Goal: Task Accomplishment & Management: Manage account settings

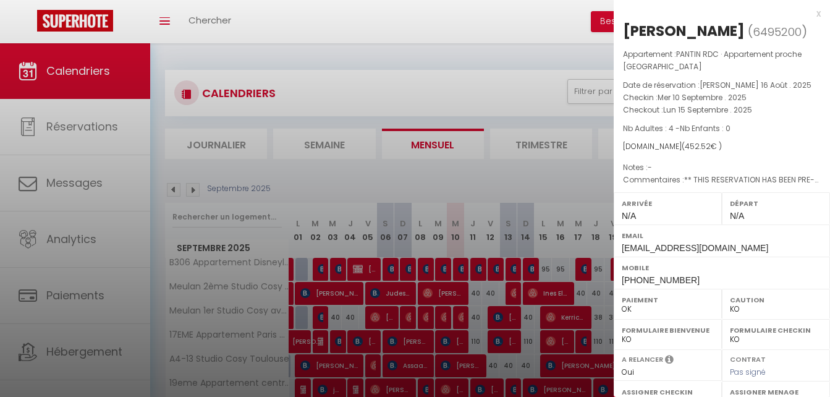
select select "KO"
select select "0"
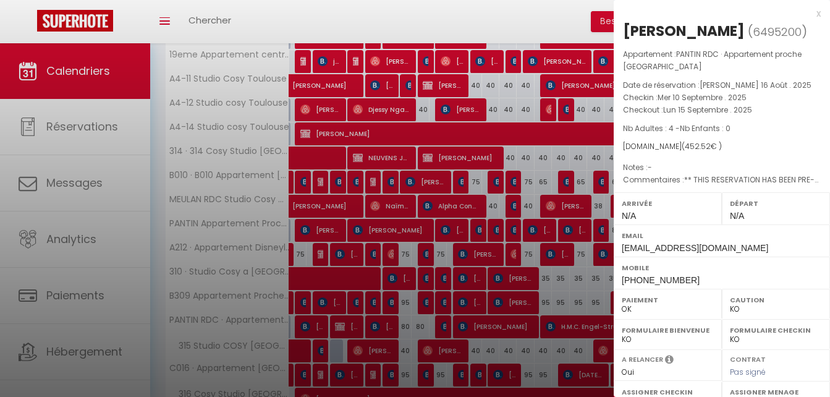
click at [524, 12] on div at bounding box center [415, 198] width 830 height 397
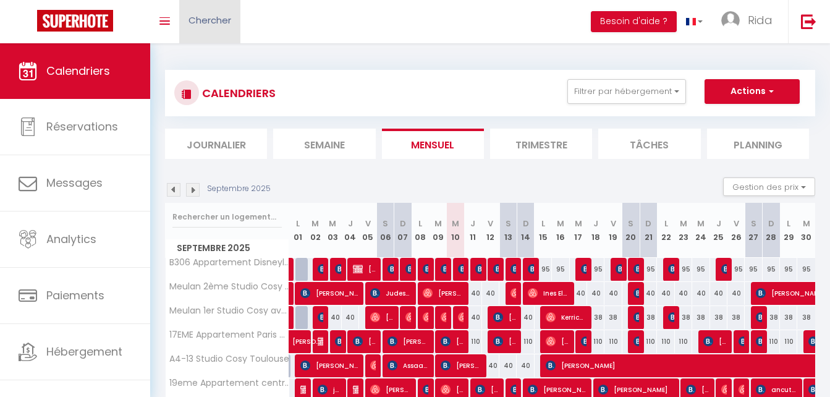
click at [205, 25] on span "Chercher" at bounding box center [210, 20] width 43 height 13
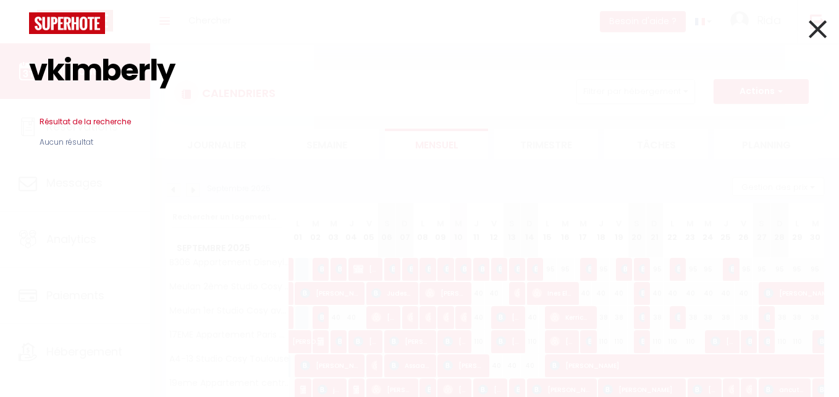
click at [211, 91] on input "vkimberly" at bounding box center [419, 70] width 781 height 73
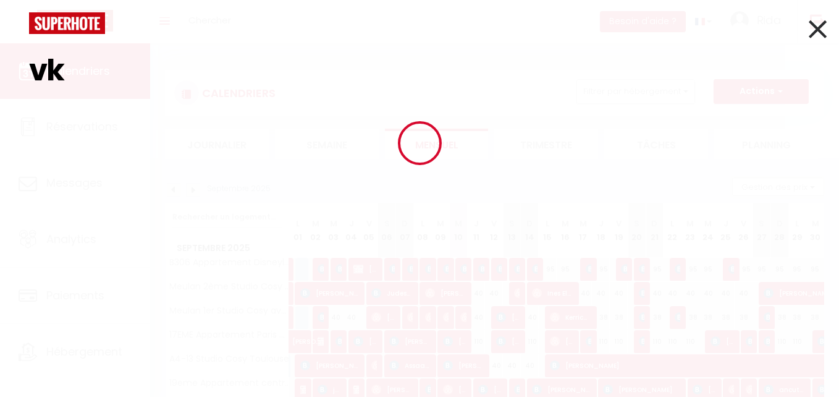
type input "v"
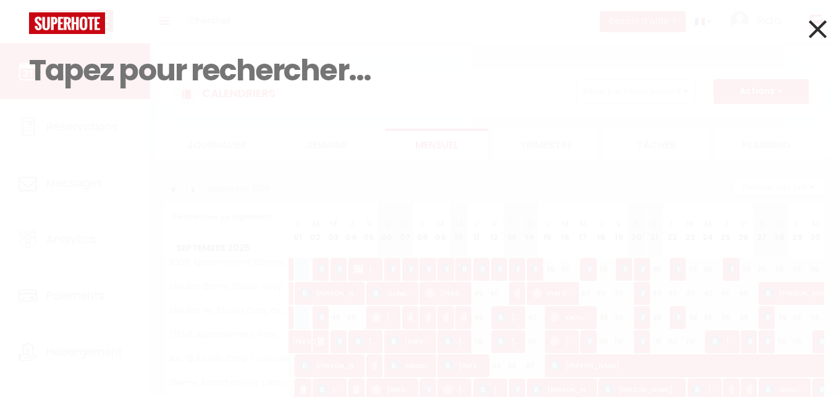
click at [823, 30] on icon at bounding box center [818, 29] width 18 height 31
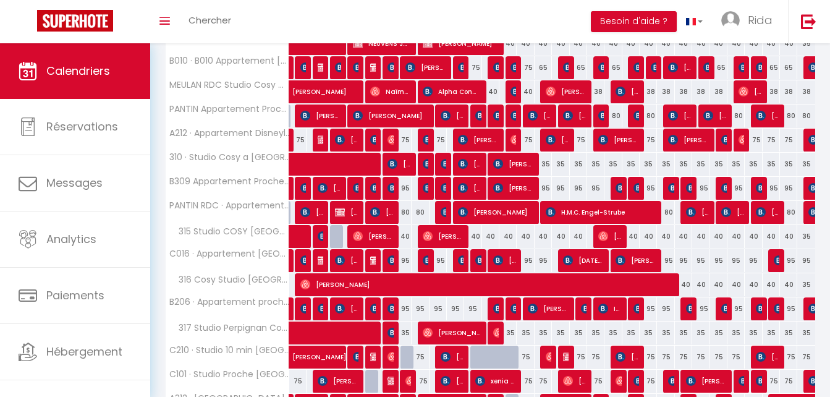
scroll to position [448, 0]
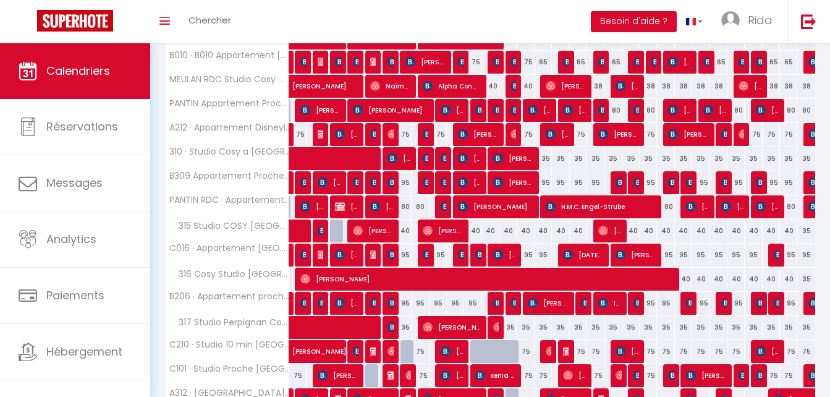
click at [478, 232] on div "40" at bounding box center [472, 230] width 17 height 23
type input "40"
type input "Jeu 11 Septembre 2025"
type input "Ven 12 Septembre 2025"
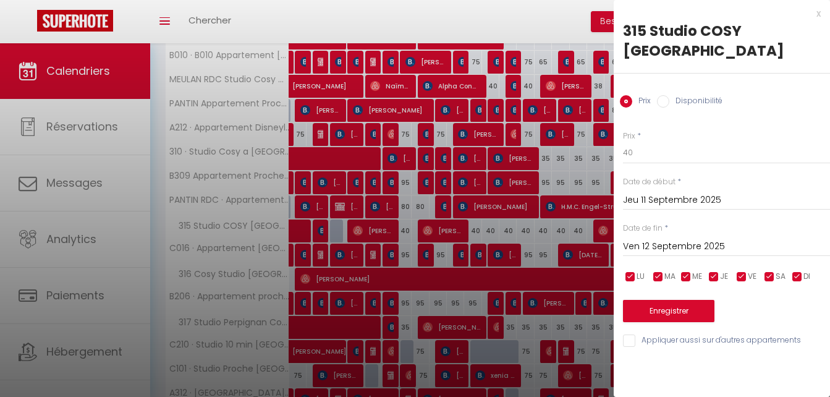
click at [456, 295] on div at bounding box center [415, 198] width 830 height 397
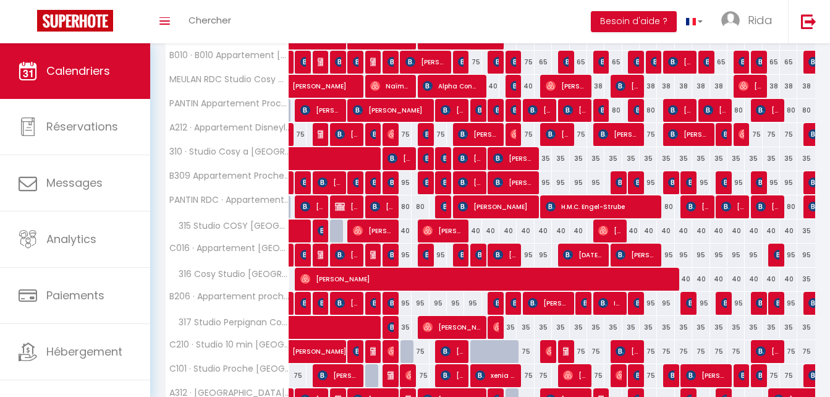
click at [453, 301] on div "95" at bounding box center [455, 303] width 17 height 23
type input "95"
type input "Mer 10 Septembre 2025"
type input "Jeu 11 Septembre 2025"
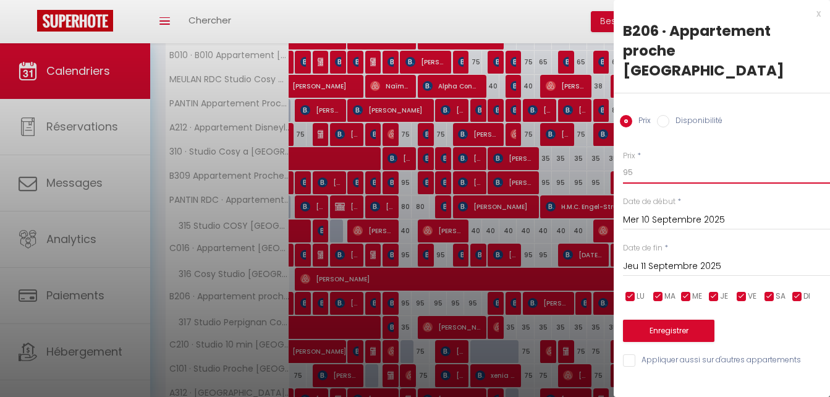
click at [637, 161] on input "95" at bounding box center [726, 172] width 207 height 22
type input "9"
type input "85"
click at [680, 320] on button "Enregistrer" at bounding box center [668, 331] width 91 height 22
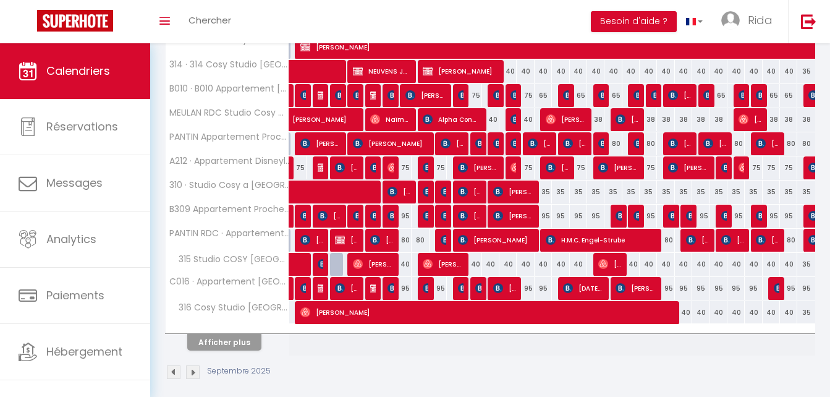
scroll to position [420, 0]
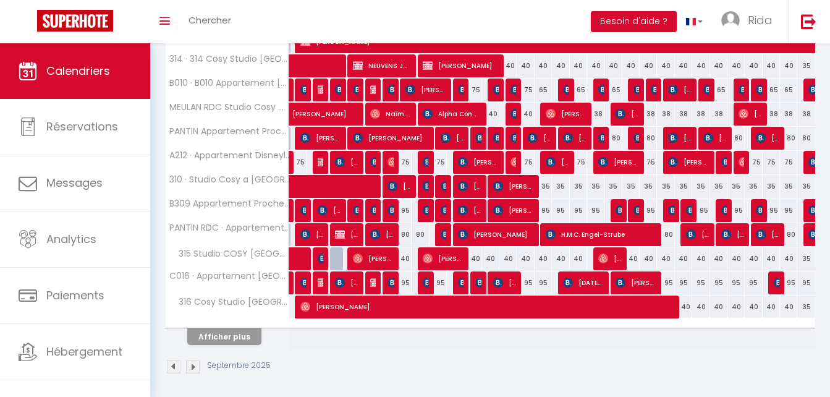
click at [442, 281] on div "95" at bounding box center [438, 282] width 17 height 23
type input "95"
type input "[DATE] Septembre 2025"
type input "Mer 10 Septembre 2025"
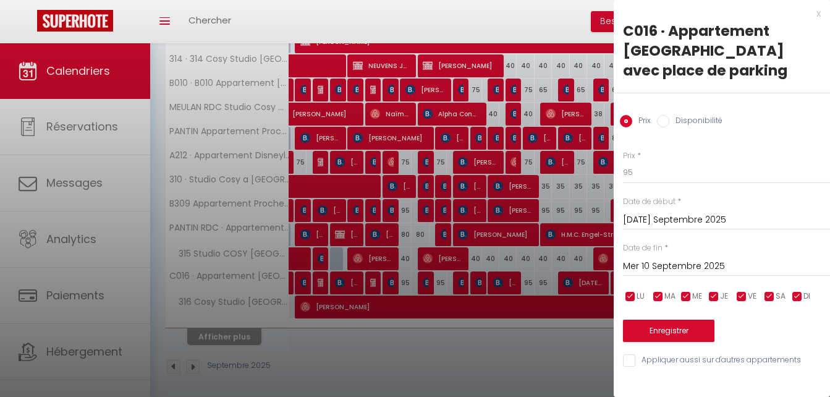
click at [459, 347] on div at bounding box center [415, 198] width 830 height 397
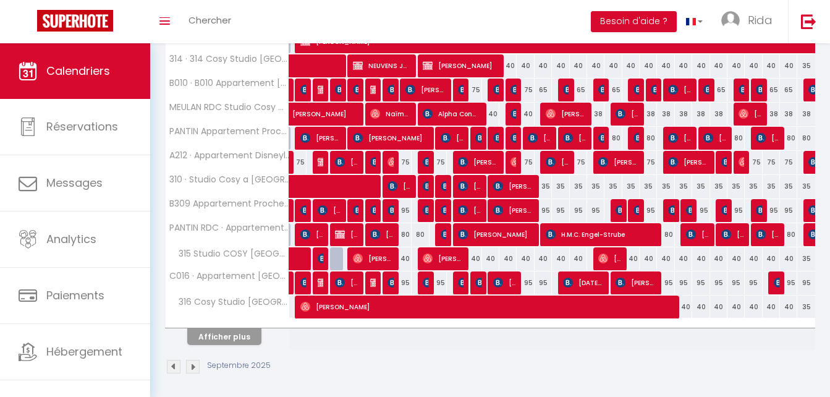
click at [439, 162] on div "75" at bounding box center [438, 162] width 17 height 23
type input "75"
type input "[DATE] Septembre 2025"
type input "Mer 10 Septembre 2025"
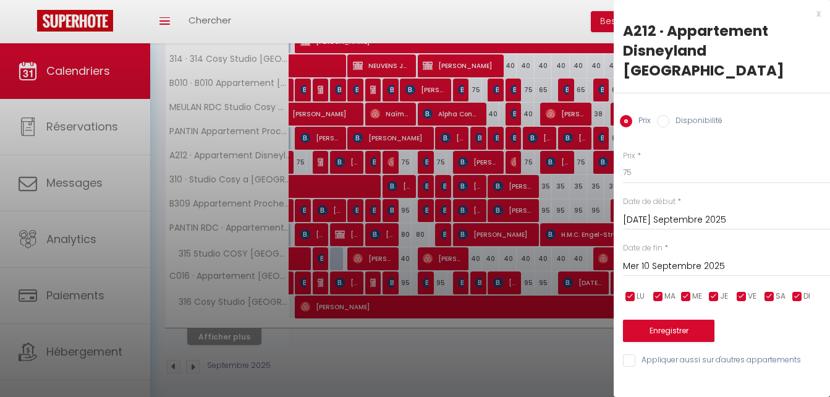
click at [451, 358] on div at bounding box center [415, 198] width 830 height 397
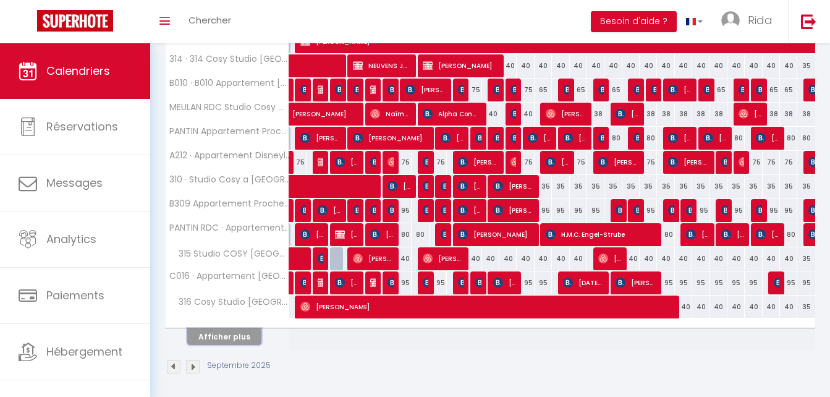
click at [232, 337] on button "Afficher plus" at bounding box center [224, 336] width 74 height 17
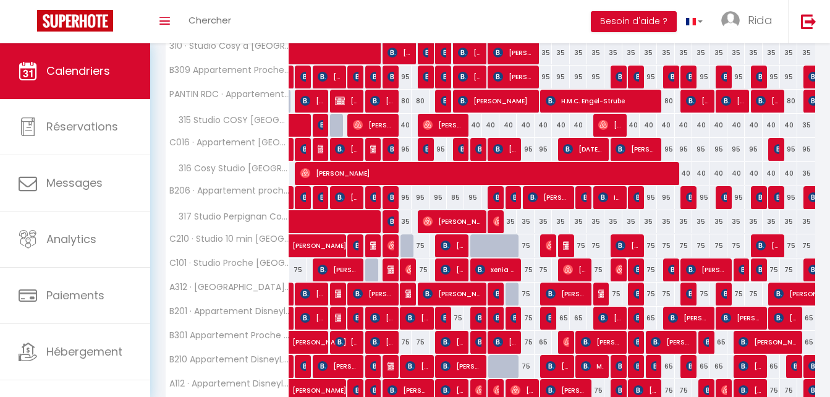
scroll to position [558, 0]
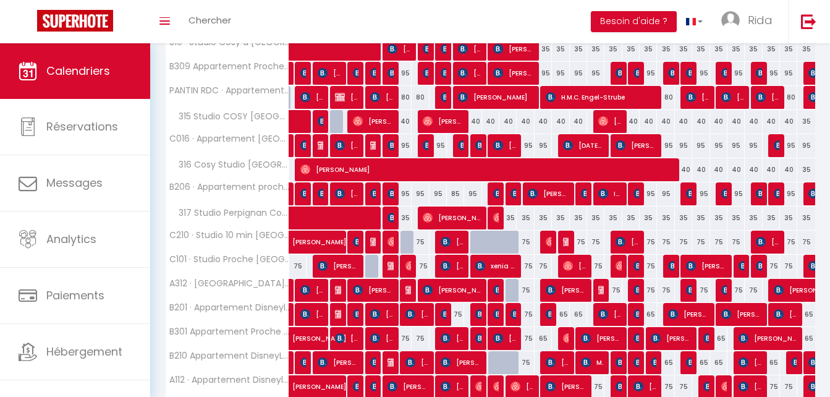
click at [456, 311] on div "75" at bounding box center [455, 314] width 17 height 23
type input "75"
type input "Mer 10 Septembre 2025"
type input "Jeu 11 Septembre 2025"
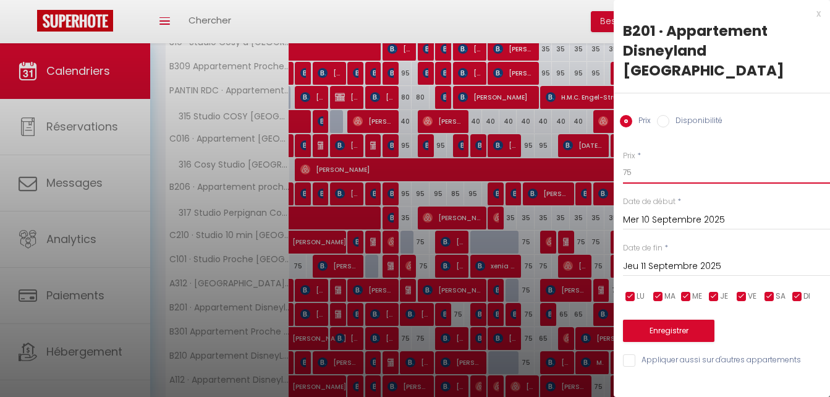
click at [638, 161] on input "75" at bounding box center [726, 172] width 207 height 22
type input "70"
click at [674, 320] on button "Enregistrer" at bounding box center [668, 331] width 91 height 22
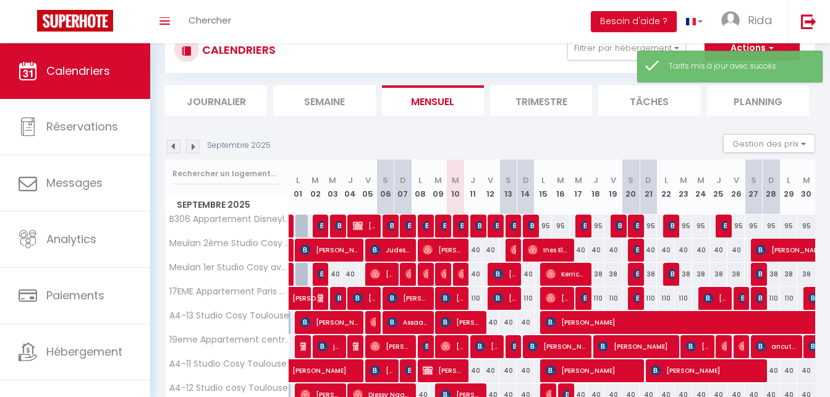
scroll to position [425, 0]
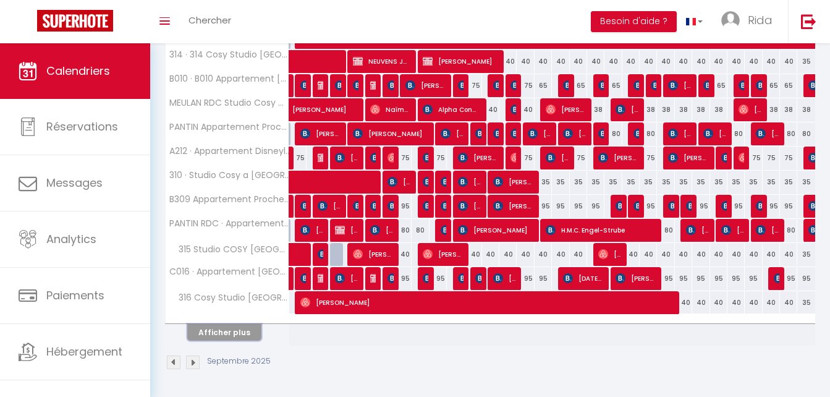
click at [229, 337] on button "Afficher plus" at bounding box center [224, 332] width 74 height 17
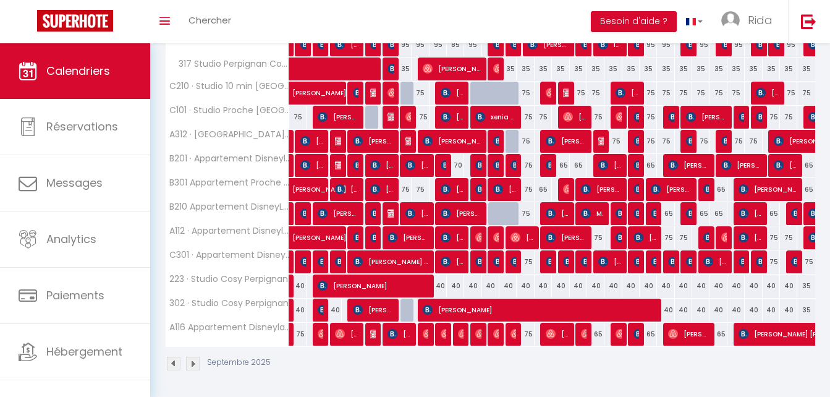
scroll to position [708, 0]
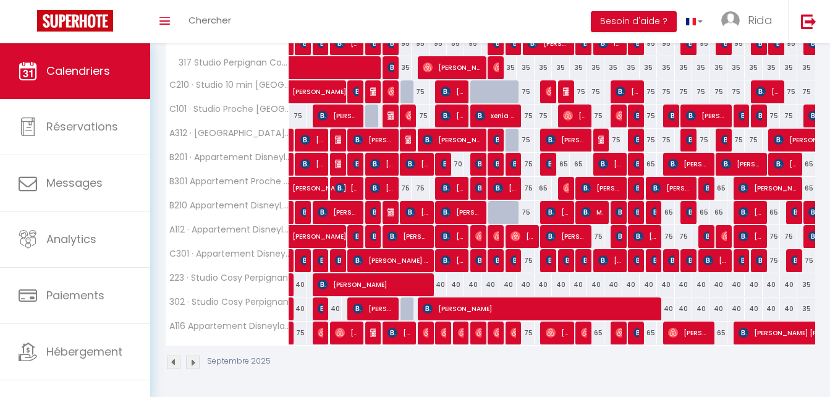
click at [474, 286] on div "40" at bounding box center [472, 284] width 17 height 23
type input "40"
type input "Jeu 11 Septembre 2025"
type input "Ven 12 Septembre 2025"
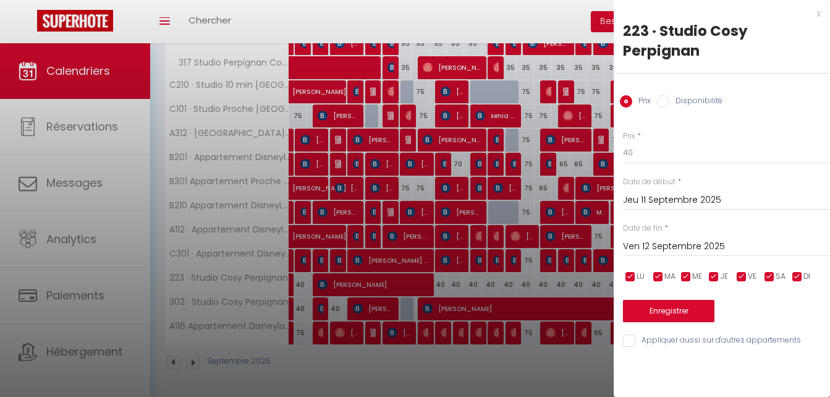
click at [454, 286] on div at bounding box center [415, 198] width 830 height 397
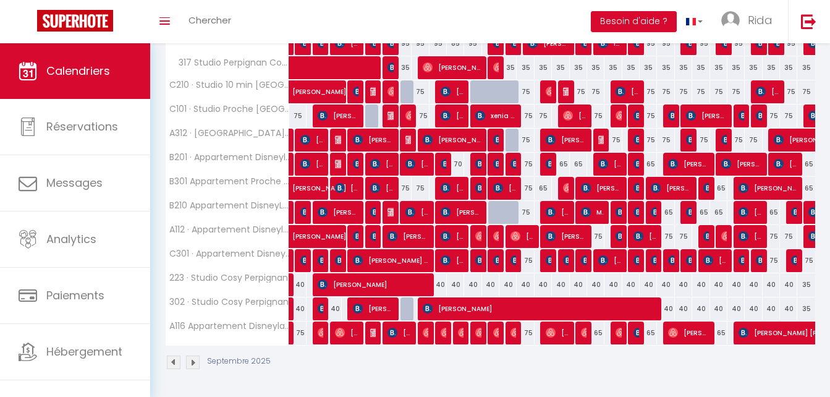
click at [454, 282] on div "40" at bounding box center [455, 284] width 17 height 23
type input "40"
type input "Mer 10 Septembre 2025"
type input "Jeu 11 Septembre 2025"
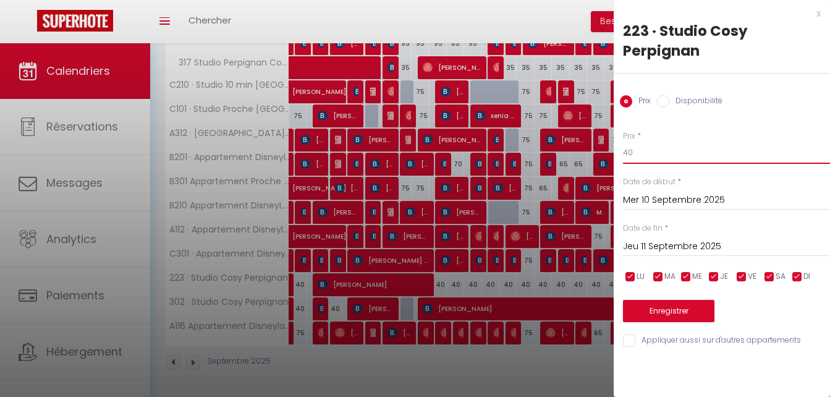
click at [640, 151] on input "40" at bounding box center [726, 153] width 207 height 22
type input "4"
type input "35"
click at [658, 315] on button "Enregistrer" at bounding box center [668, 311] width 91 height 22
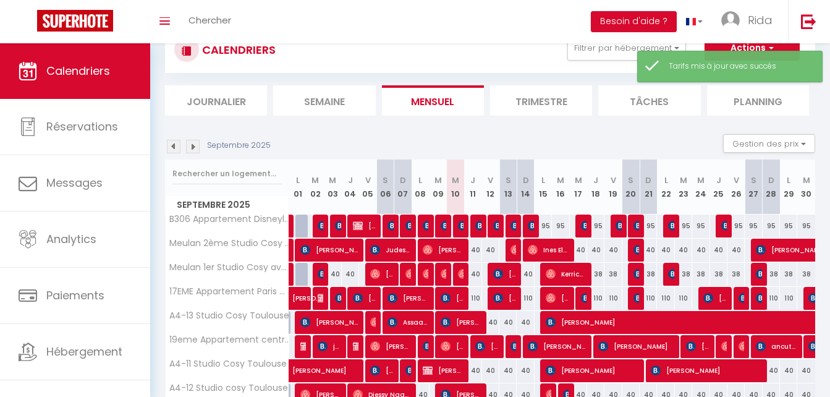
scroll to position [425, 0]
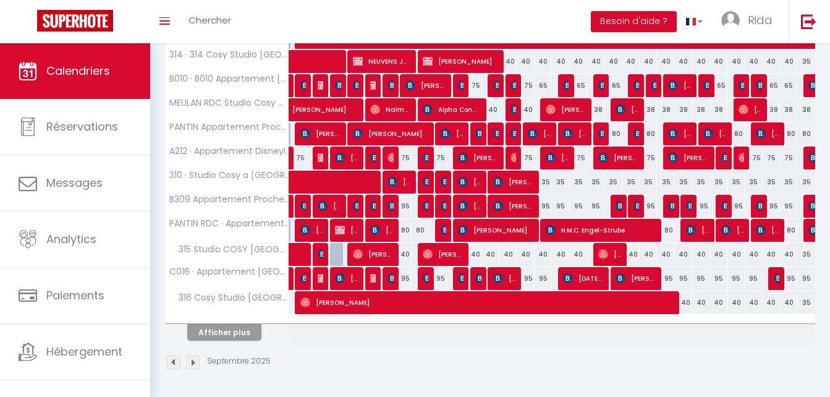
click at [475, 257] on div "40" at bounding box center [472, 254] width 17 height 23
type input "40"
type input "Jeu 11 Septembre 2025"
type input "Ven 12 Septembre 2025"
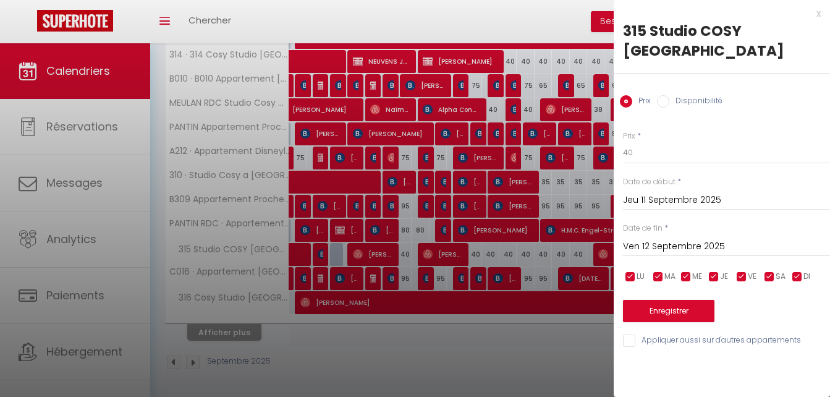
click at [478, 342] on div at bounding box center [415, 198] width 830 height 397
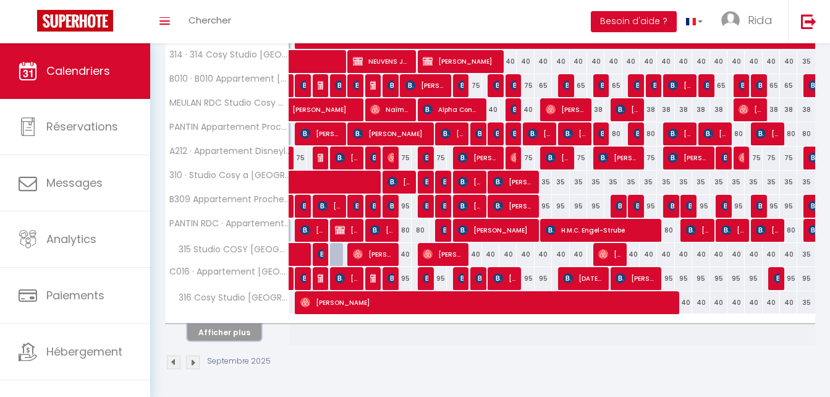
click at [233, 329] on button "Afficher plus" at bounding box center [224, 332] width 74 height 17
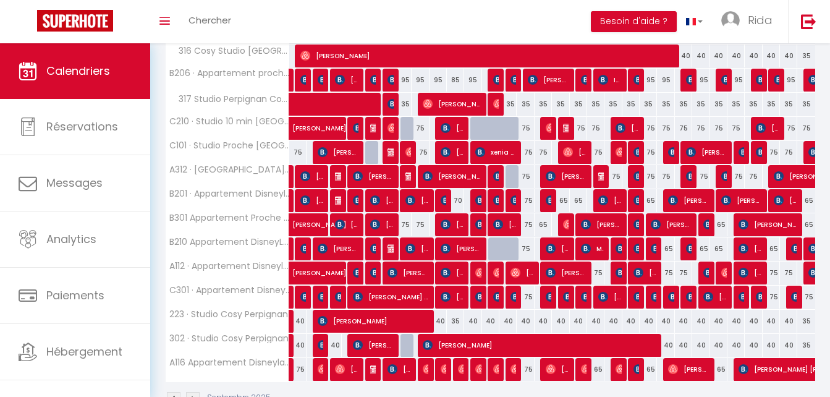
scroll to position [708, 0]
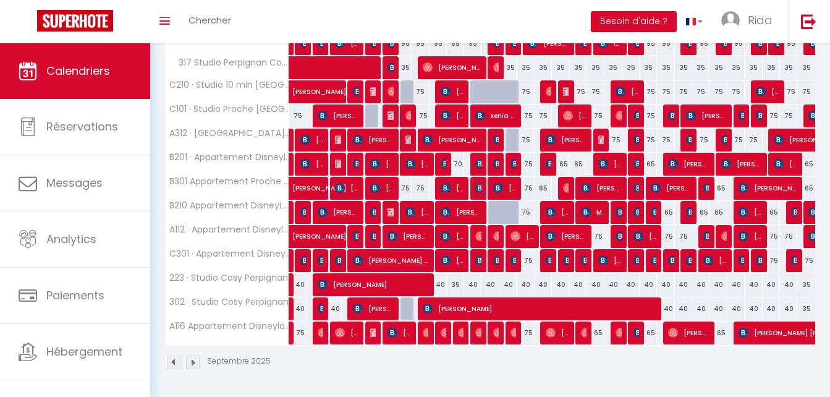
click at [457, 164] on div "70" at bounding box center [455, 164] width 17 height 23
type input "70"
type input "Mer 10 Septembre 2025"
type input "Jeu 11 Septembre 2025"
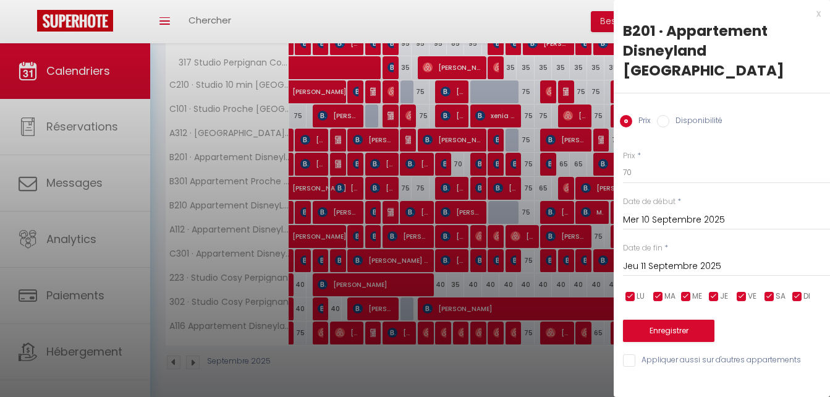
click at [496, 376] on div at bounding box center [415, 198] width 830 height 397
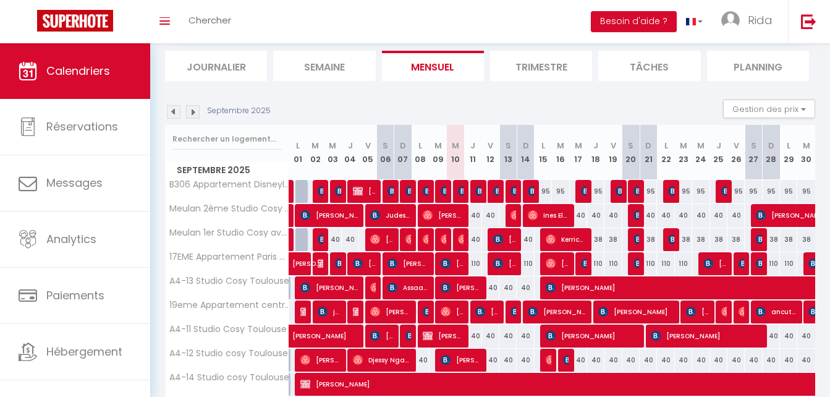
scroll to position [57, 0]
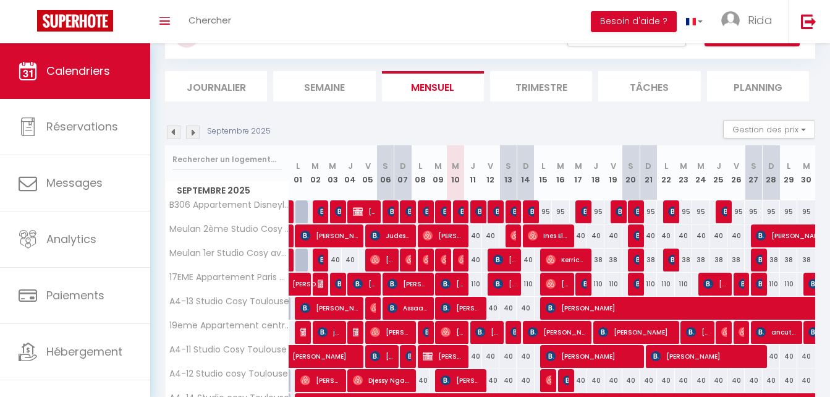
click at [307, 90] on li "Semaine" at bounding box center [324, 86] width 102 height 30
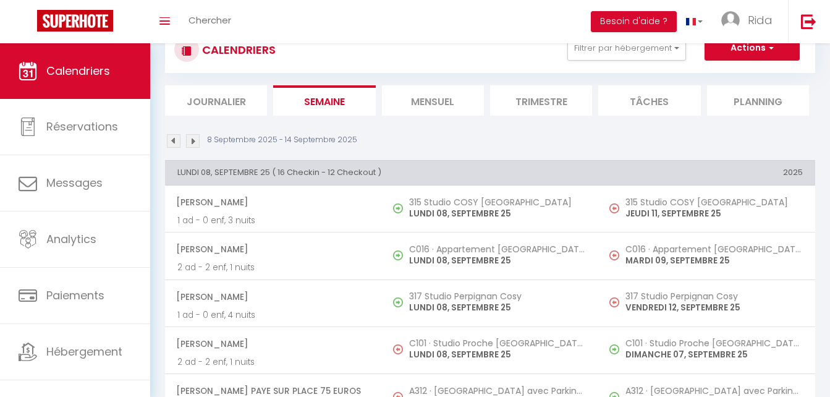
scroll to position [57, 0]
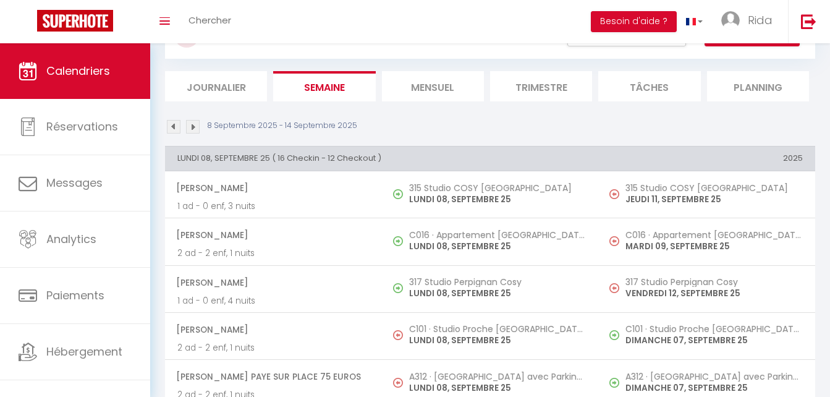
click at [439, 80] on li "Mensuel" at bounding box center [433, 86] width 102 height 30
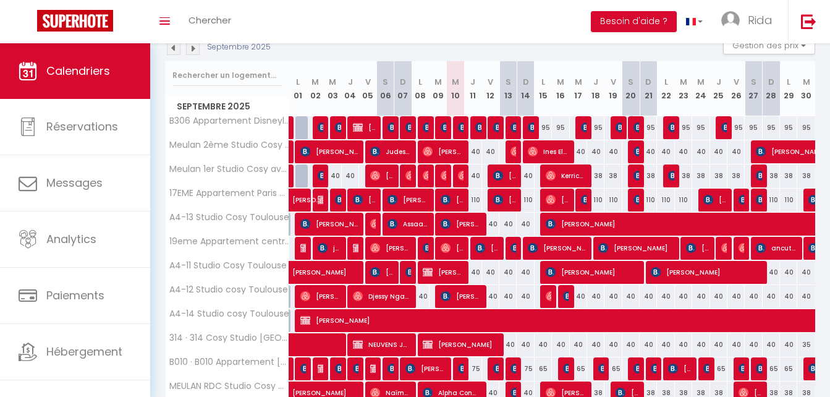
scroll to position [4, 0]
